Goal: Task Accomplishment & Management: Use online tool/utility

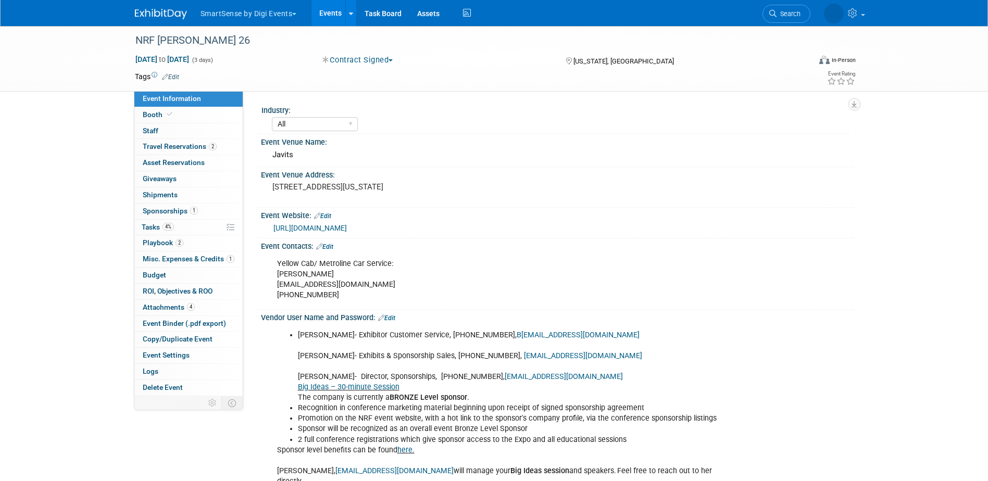
select select "All"
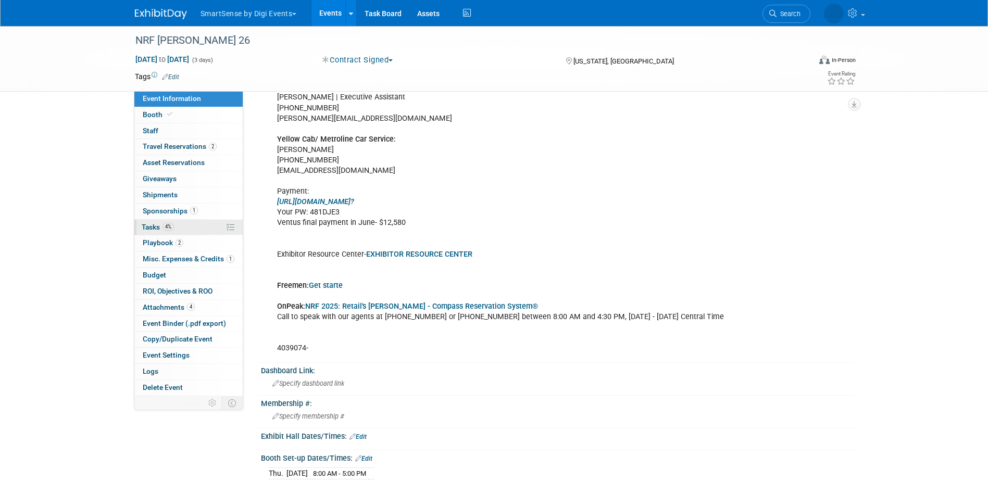
click at [145, 227] on span "Tasks 4%" at bounding box center [158, 227] width 32 height 8
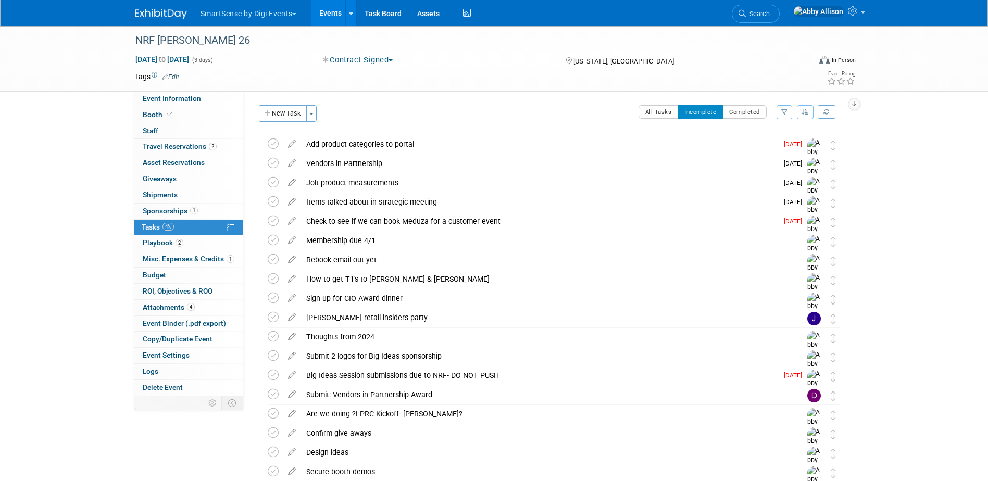
click at [807, 114] on icon "button" at bounding box center [805, 112] width 7 height 6
click at [778, 160] on link "By Due Date" at bounding box center [776, 160] width 75 height 15
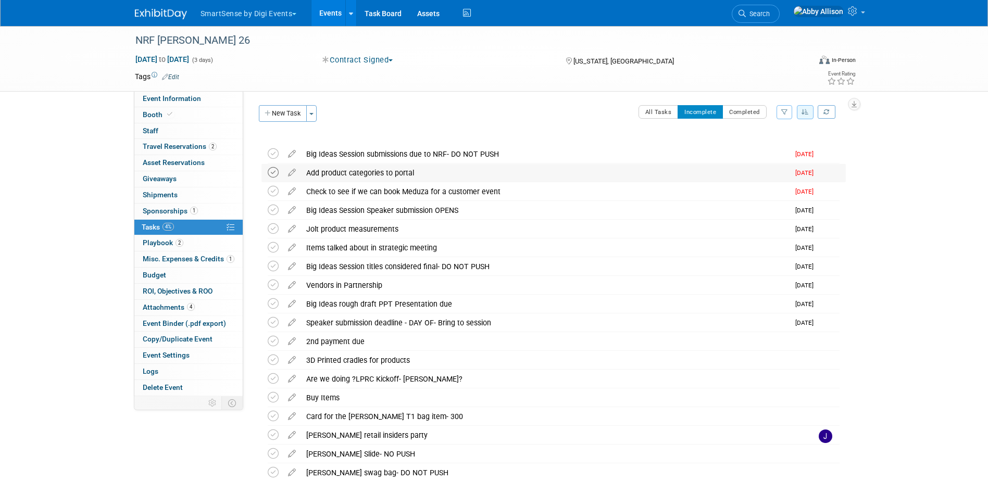
click at [276, 171] on icon at bounding box center [273, 172] width 11 height 11
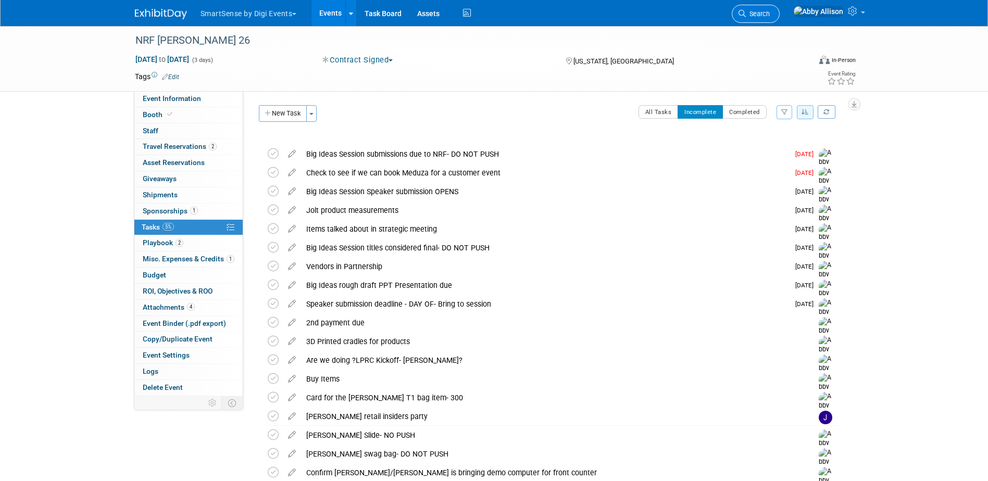
click at [770, 16] on span "Search" at bounding box center [758, 14] width 24 height 8
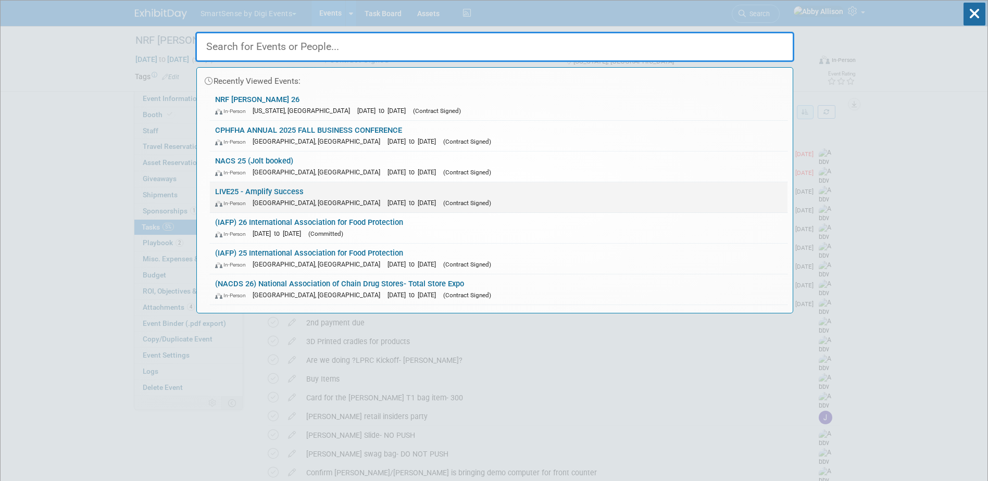
click at [235, 193] on link "LIVE25 - Amplify Success In-Person Nashville, TN Oct 21, 2025 to Oct 24, 2025 (…" at bounding box center [499, 197] width 578 height 30
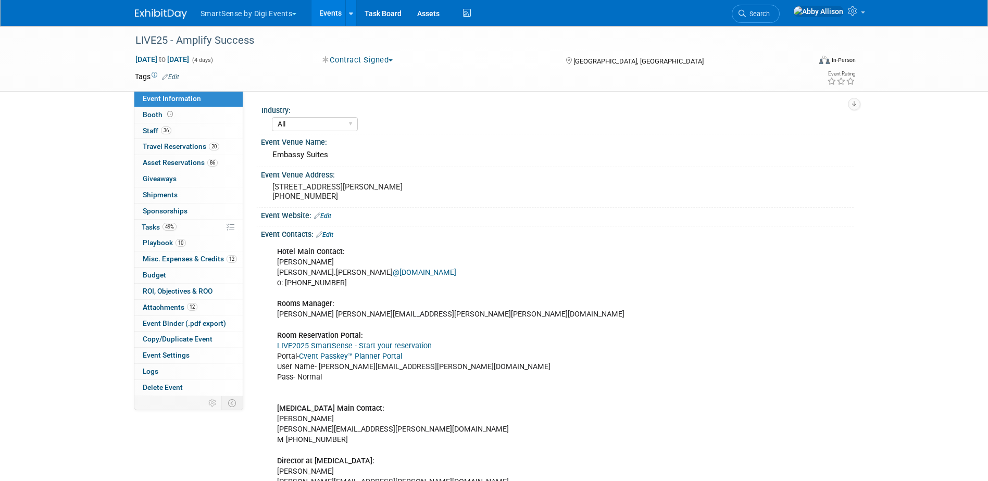
select select "All"
click at [154, 239] on span "Playbook 10" at bounding box center [164, 243] width 43 height 8
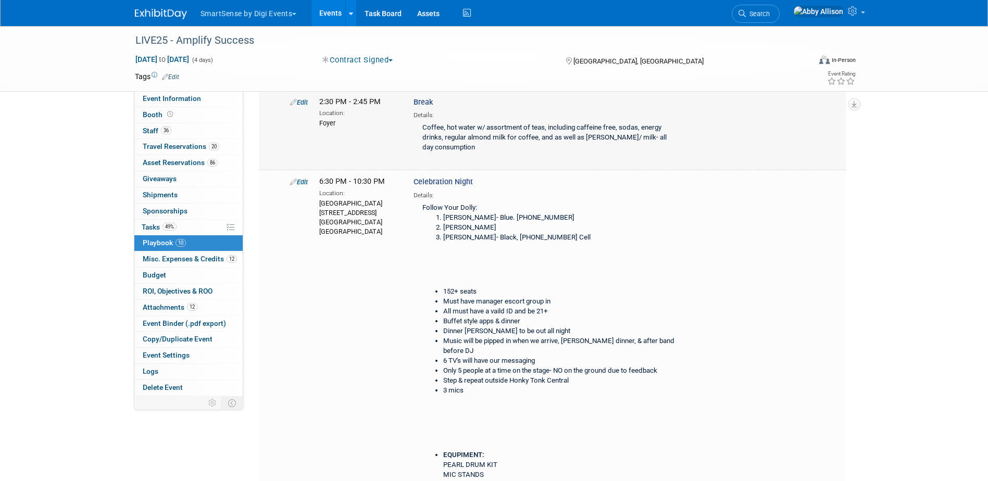
scroll to position [834, 0]
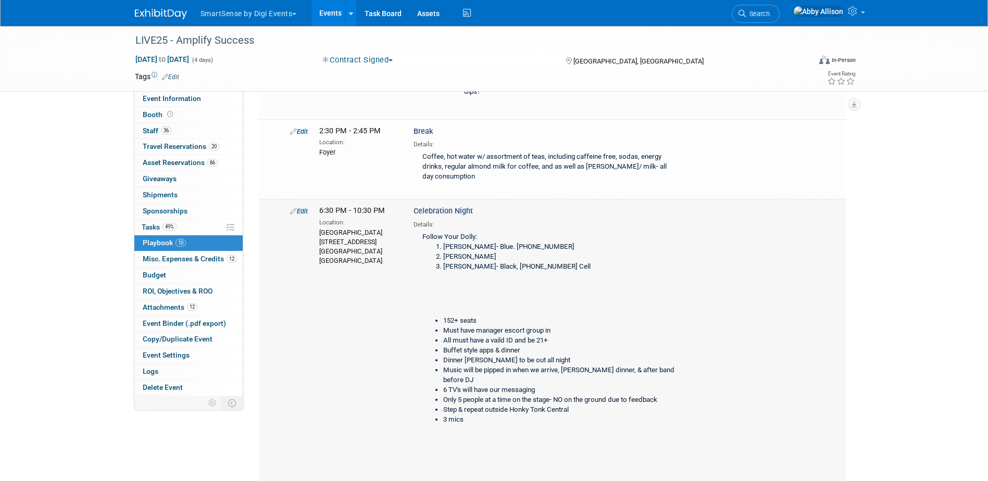
click at [304, 215] on link "Edit" at bounding box center [299, 211] width 18 height 8
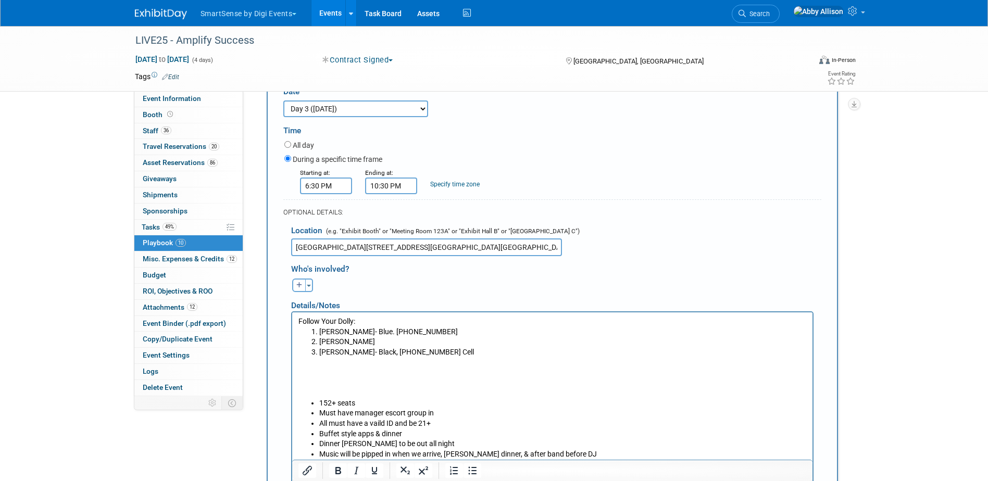
scroll to position [1079, 0]
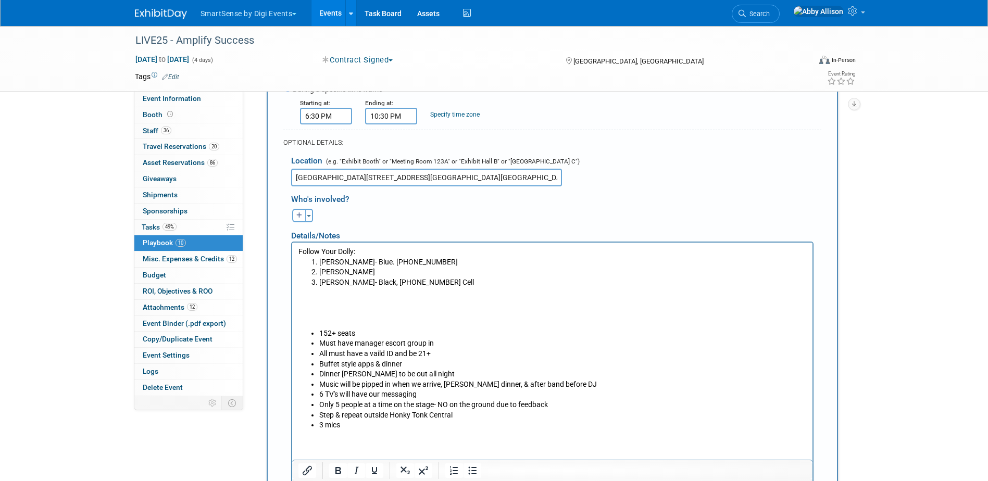
click at [367, 301] on p "Rich Text Area. Press ALT-0 for help." at bounding box center [552, 308] width 508 height 41
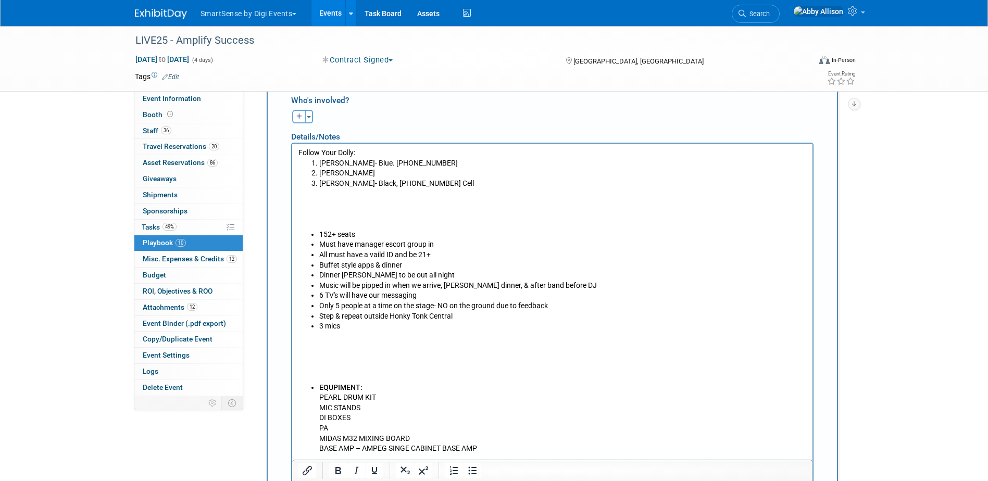
scroll to position [1184, 0]
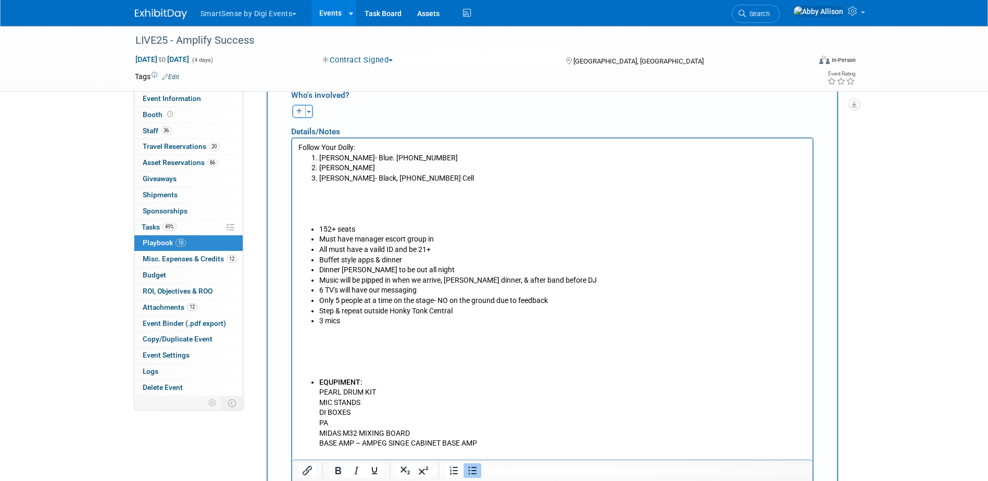
click at [362, 319] on li "3 mics" at bounding box center [563, 321] width 488 height 10
click at [387, 325] on li "3 mics" at bounding box center [563, 321] width 488 height 10
click at [385, 332] on li "5 line daners in" at bounding box center [563, 332] width 488 height 10
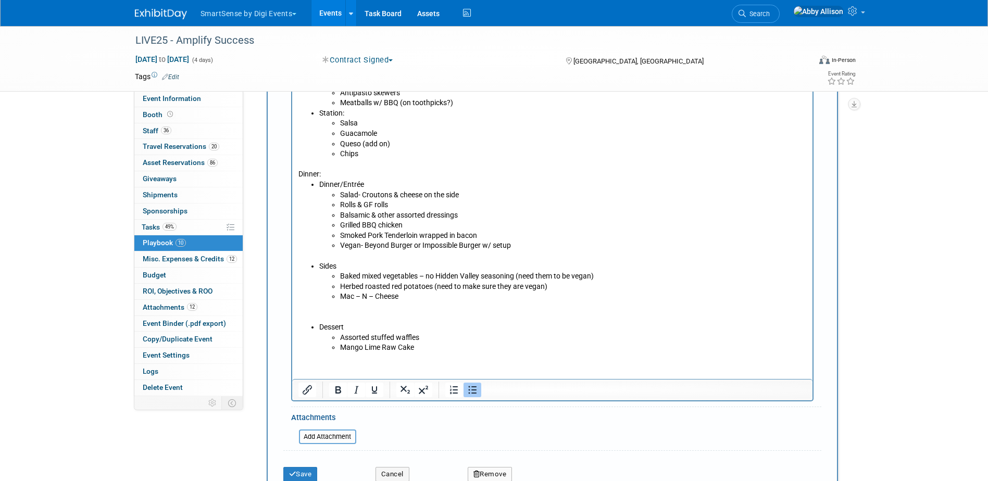
scroll to position [1757, 0]
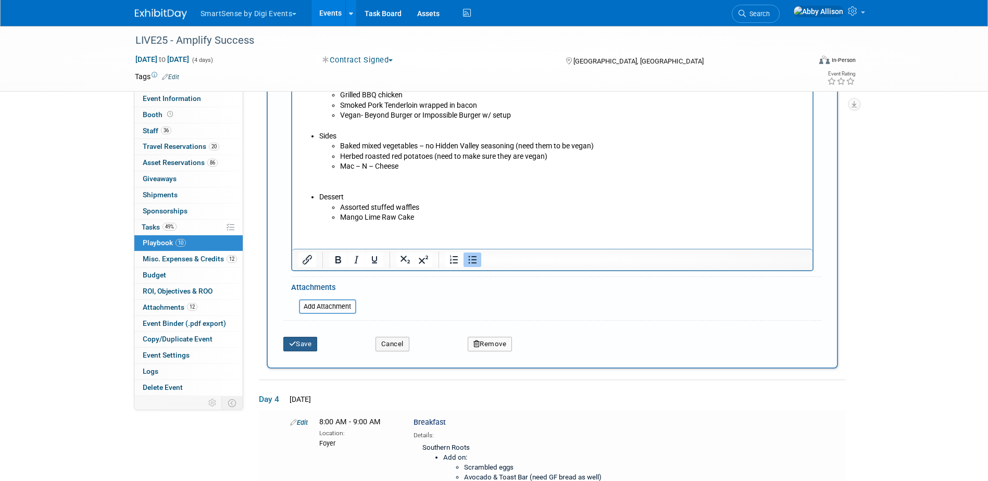
click at [305, 352] on button "Save" at bounding box center [300, 344] width 34 height 15
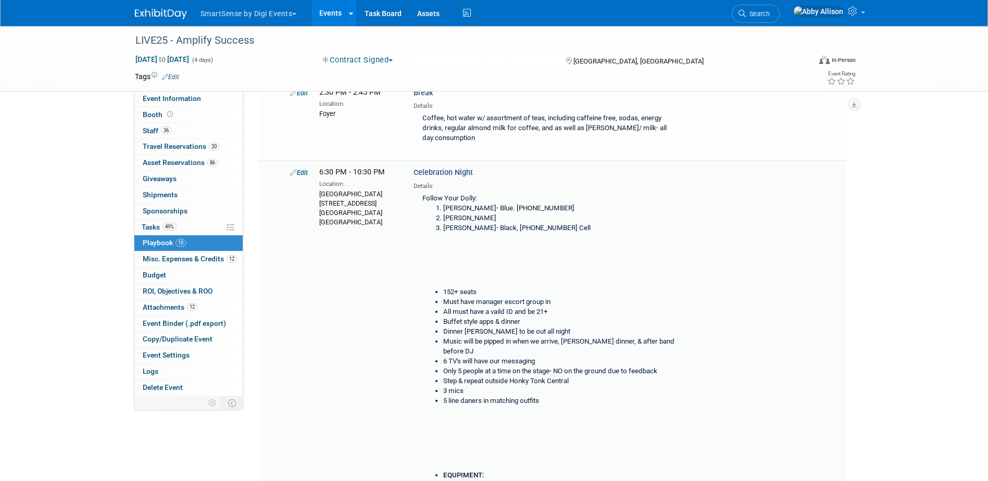
scroll to position [911, 0]
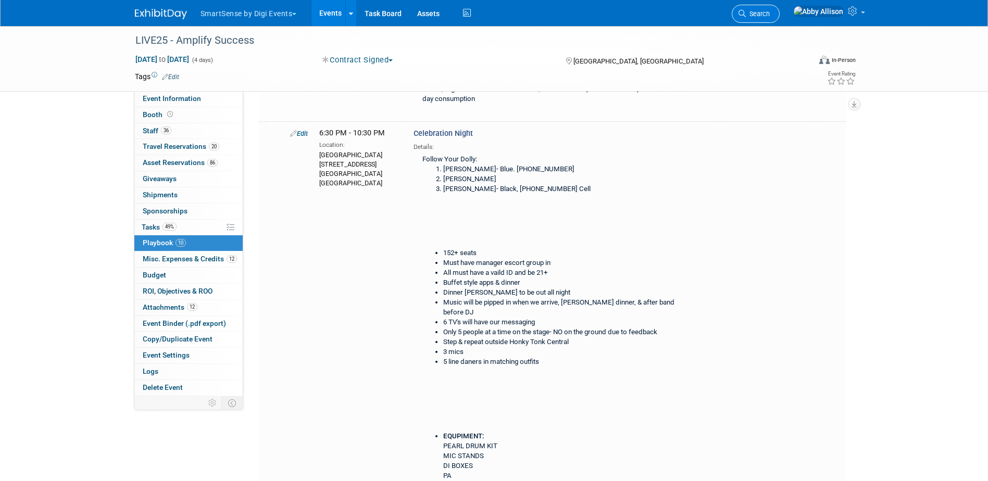
click at [770, 15] on span "Search" at bounding box center [758, 14] width 24 height 8
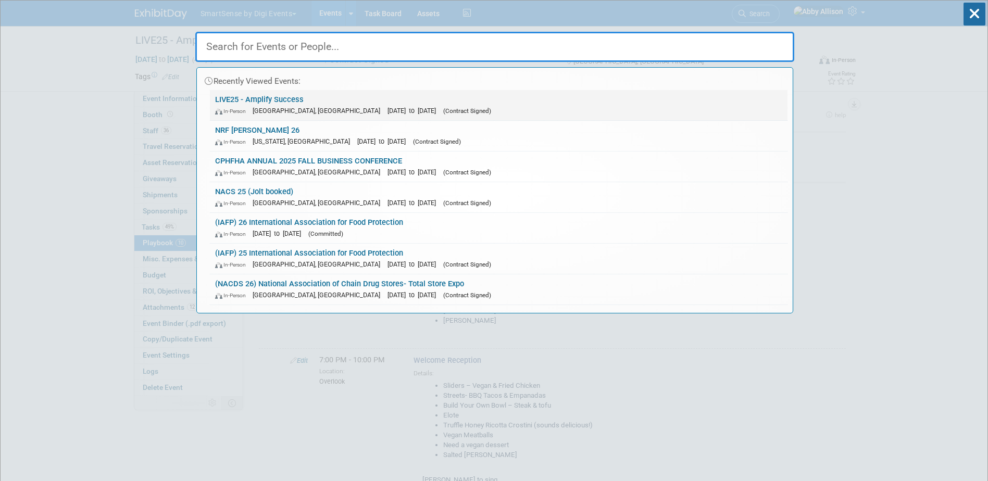
click at [260, 101] on link "LIVE25 - Amplify Success In-Person [GEOGRAPHIC_DATA], [GEOGRAPHIC_DATA] [DATE] …" at bounding box center [499, 105] width 578 height 30
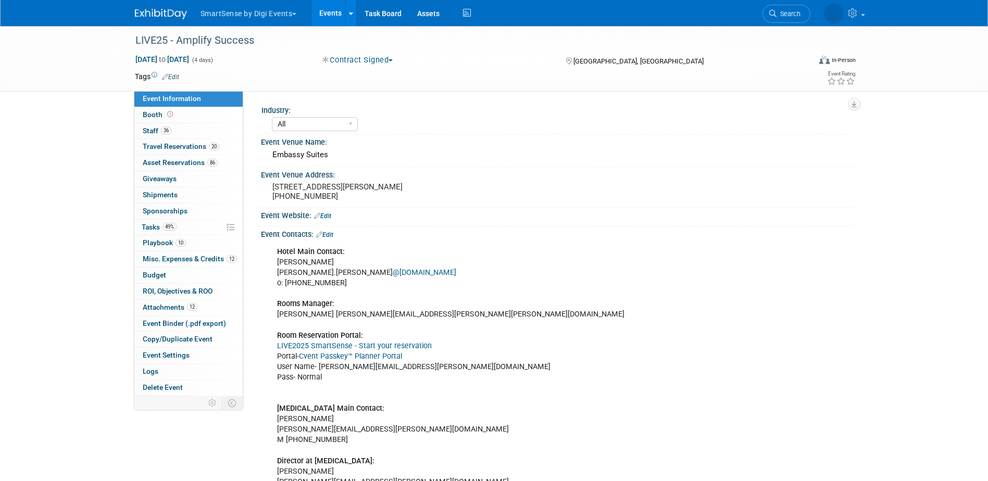
select select "All"
click at [159, 234] on link "49% Tasks 49%" at bounding box center [188, 228] width 108 height 16
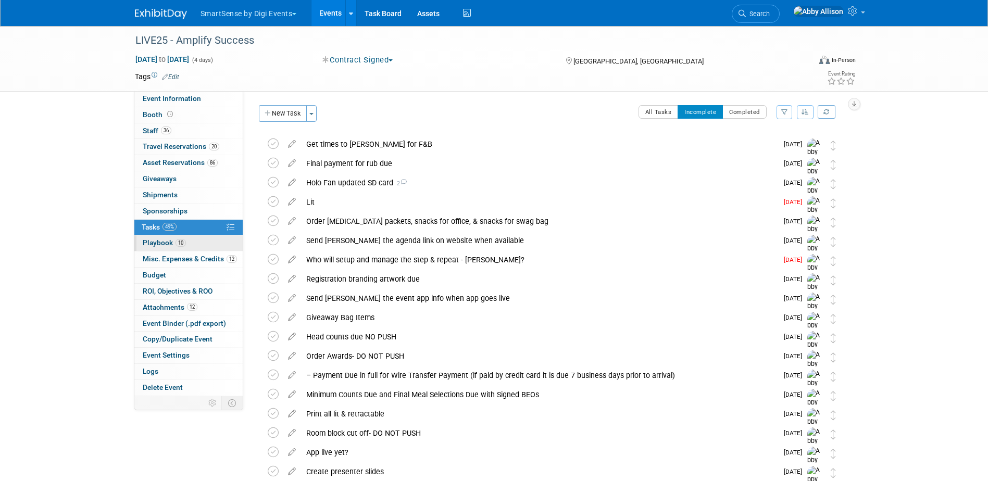
click at [153, 243] on span "Playbook 10" at bounding box center [164, 243] width 43 height 8
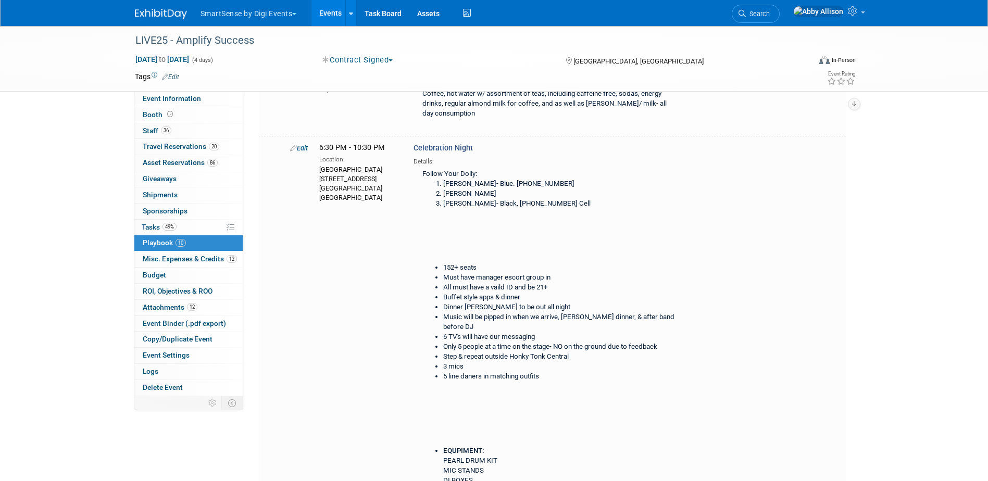
scroll to position [886, 0]
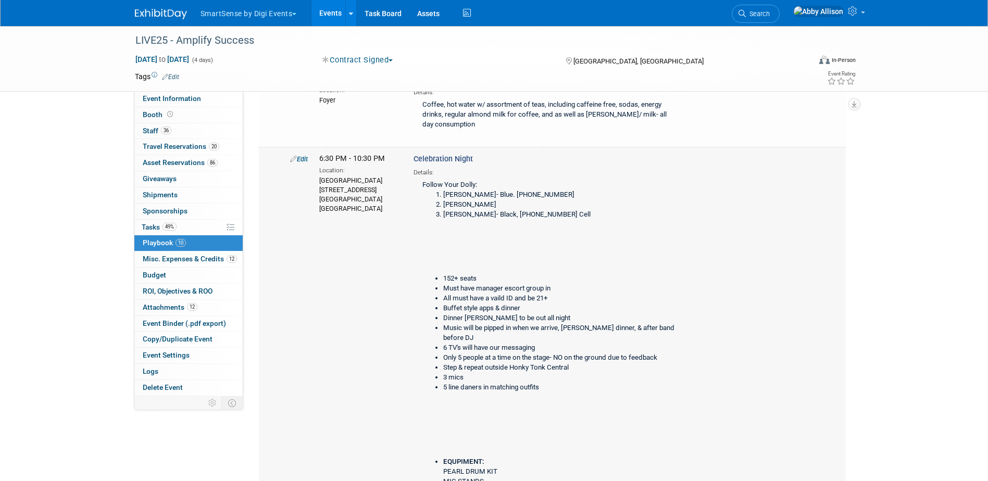
click at [305, 163] on link "Edit" at bounding box center [299, 159] width 18 height 8
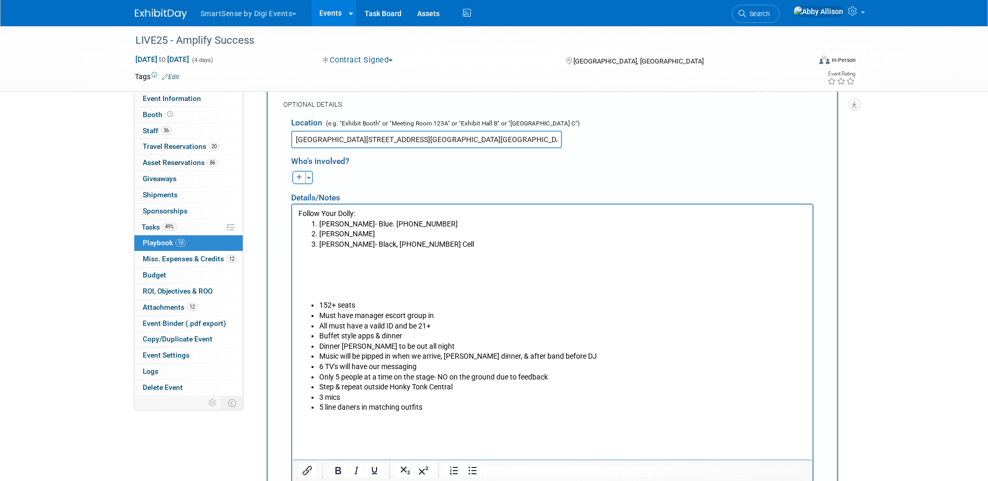
scroll to position [1132, 0]
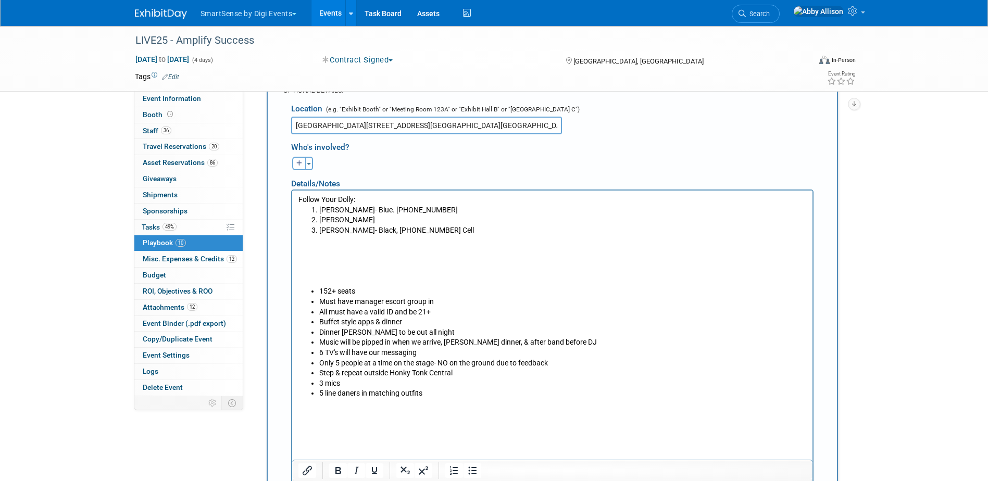
click at [407, 250] on p "Rich Text Area. Press ALT-0 for help." at bounding box center [552, 260] width 508 height 51
click at [463, 237] on p "Rich Text Area. Press ALT-0 for help." at bounding box center [552, 260] width 508 height 51
click at [458, 231] on li "[PERSON_NAME]- Black, [PHONE_NUMBER] Cell" at bounding box center [563, 231] width 488 height 10
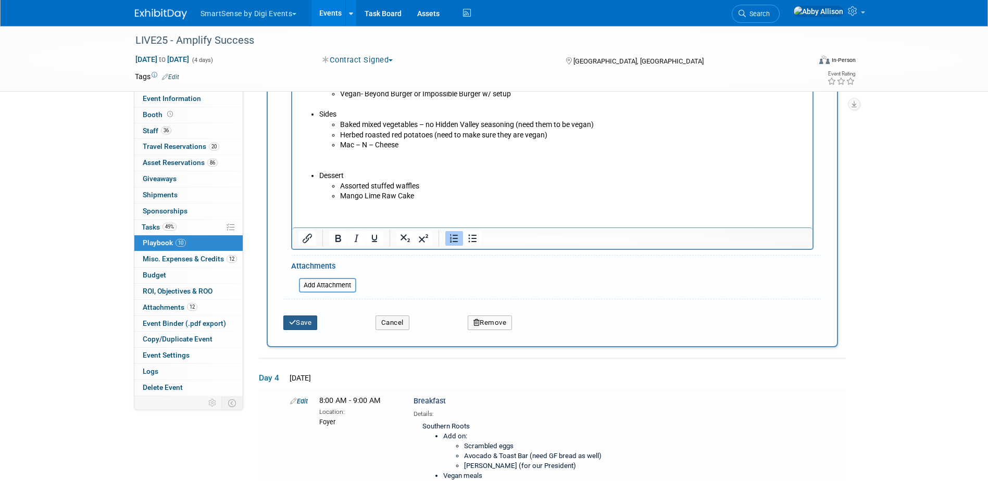
click at [301, 330] on button "Save" at bounding box center [300, 323] width 34 height 15
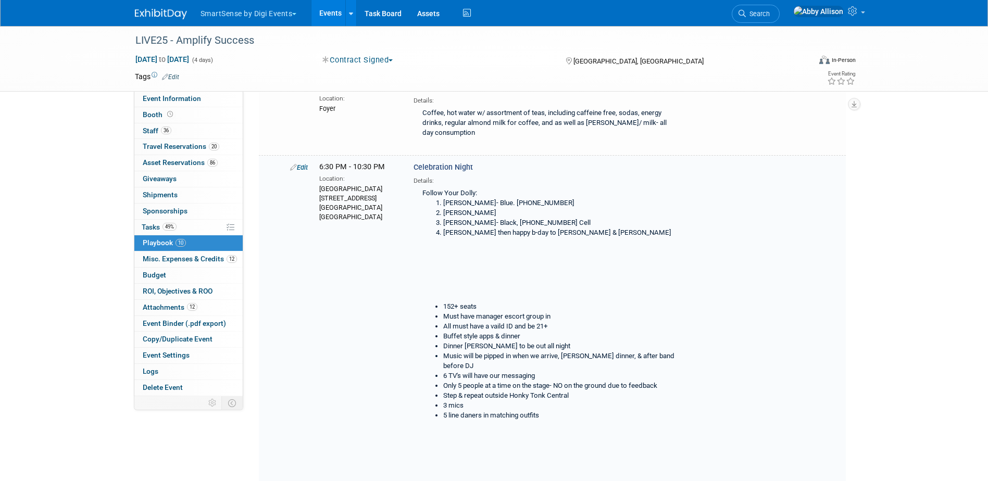
scroll to position [911, 0]
